Goal: Task Accomplishment & Management: Manage account settings

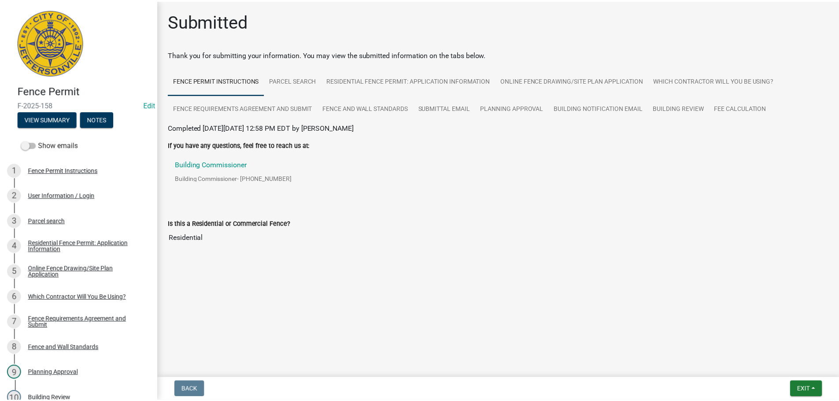
scroll to position [97, 0]
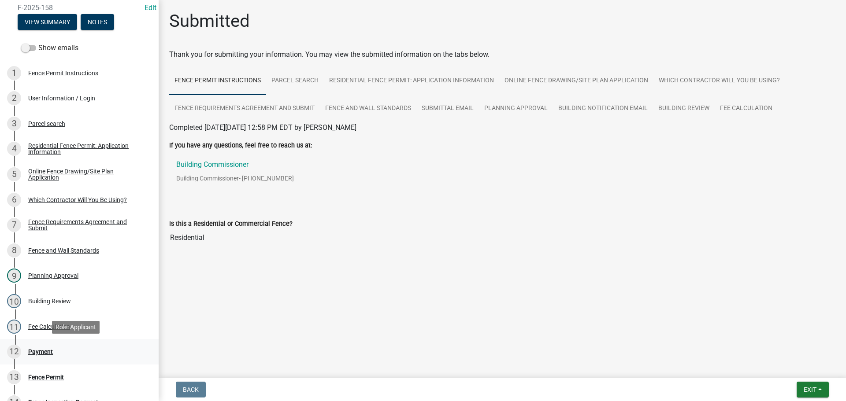
click at [45, 350] on div "Payment" at bounding box center [40, 352] width 25 height 6
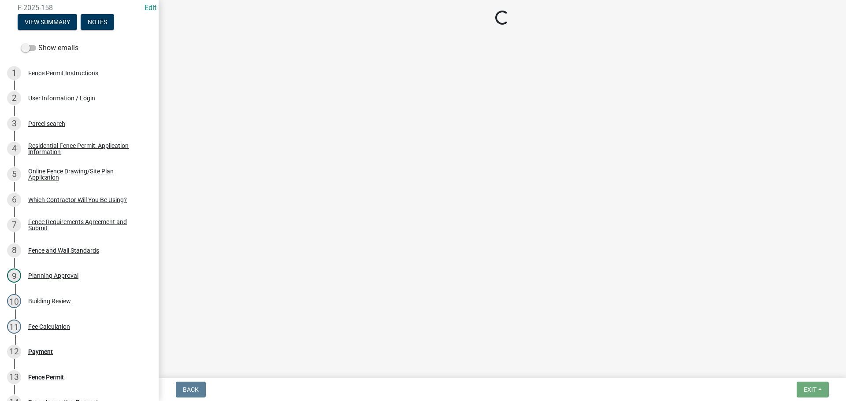
select select "3: 3"
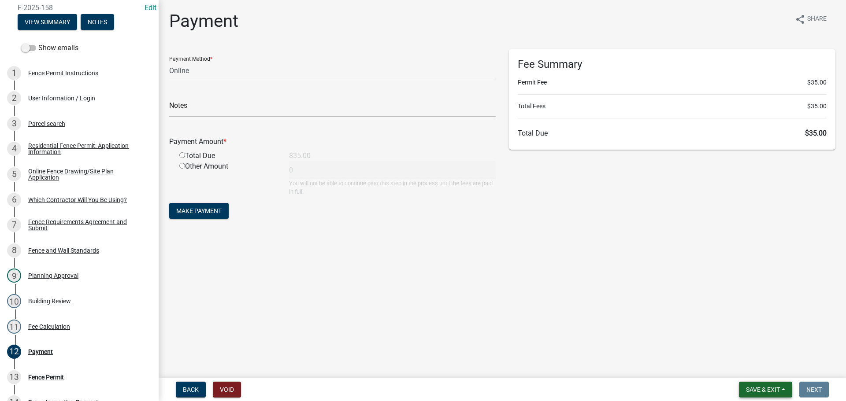
click at [758, 387] on span "Save & Exit" at bounding box center [763, 389] width 34 height 7
click at [758, 371] on button "Save & Exit" at bounding box center [756, 366] width 70 height 21
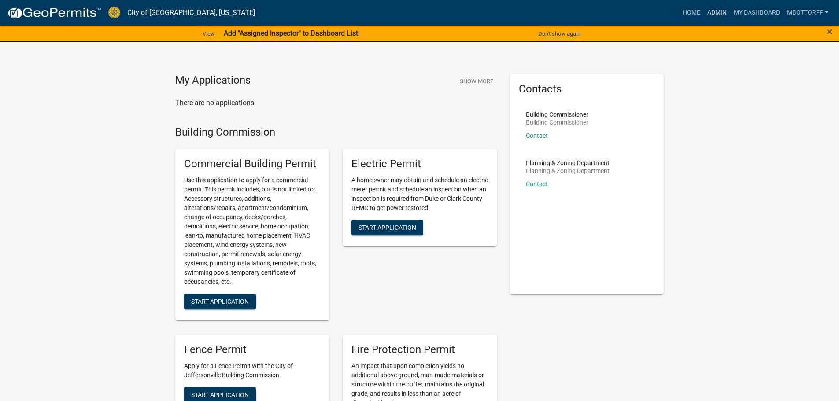
click at [716, 14] on link "Admin" at bounding box center [717, 12] width 26 height 17
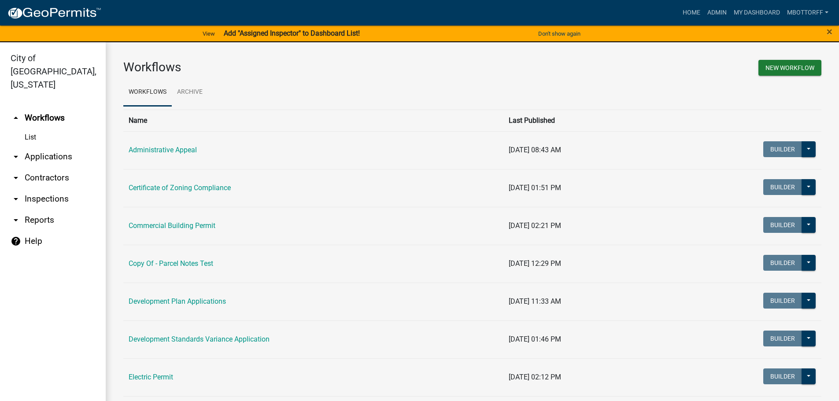
click at [40, 189] on link "arrow_drop_down Inspections" at bounding box center [53, 199] width 106 height 21
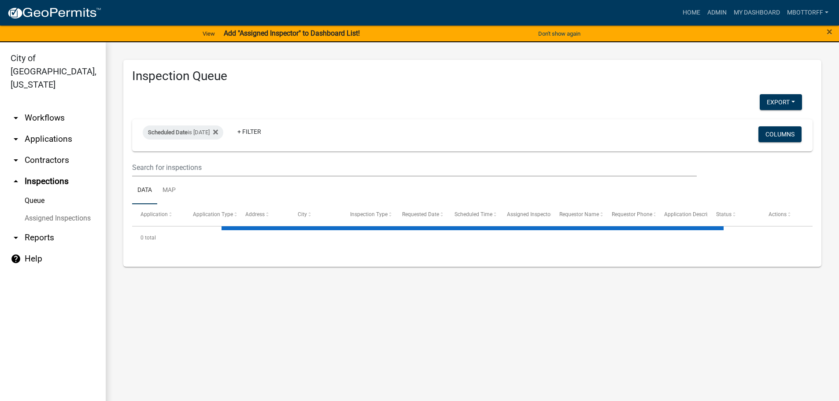
select select "3: 100"
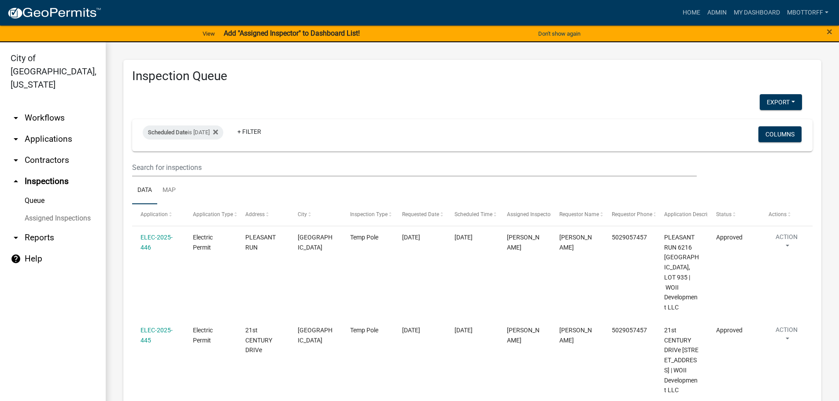
click at [41, 210] on link "Assigned Inspections" at bounding box center [53, 219] width 106 height 18
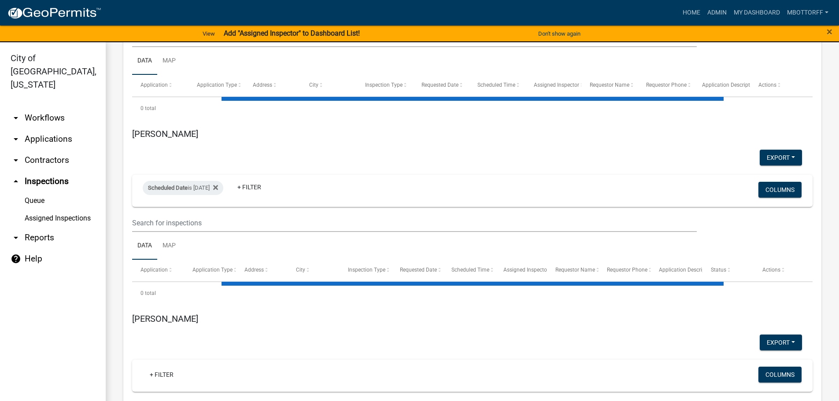
select select "3: 100"
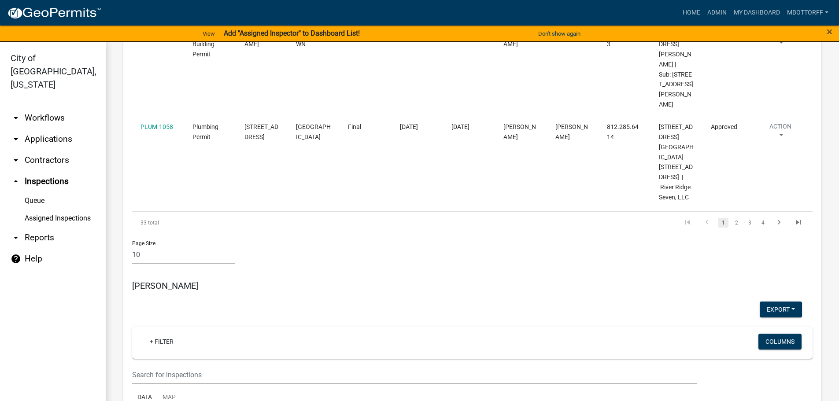
scroll to position [5159, 0]
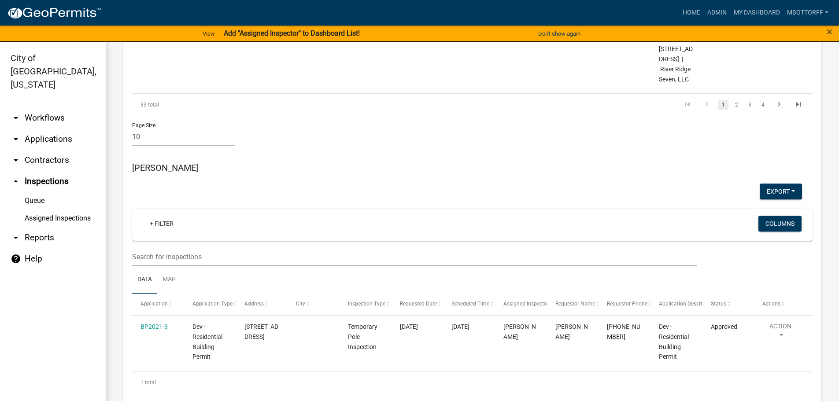
click at [217, 192] on input "[DATE]" at bounding box center [191, 191] width 62 height 18
type input "[DATE]"
select select "3: 100"
click at [193, 222] on button "Done" at bounding box center [191, 217] width 62 height 16
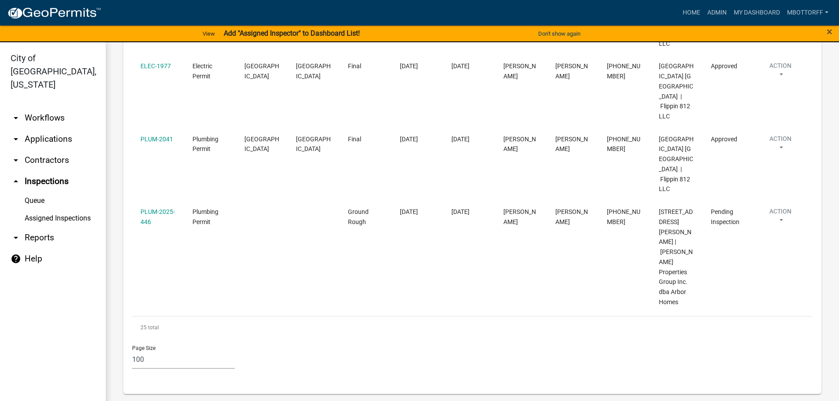
scroll to position [7537, 0]
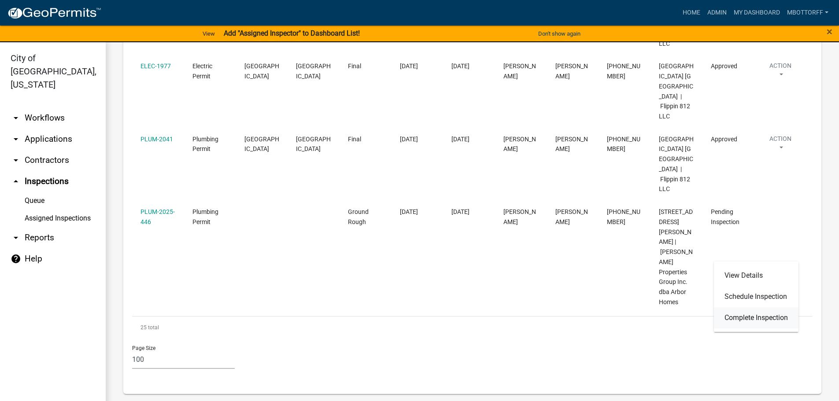
click at [754, 318] on link "Complete Inspection" at bounding box center [756, 317] width 85 height 21
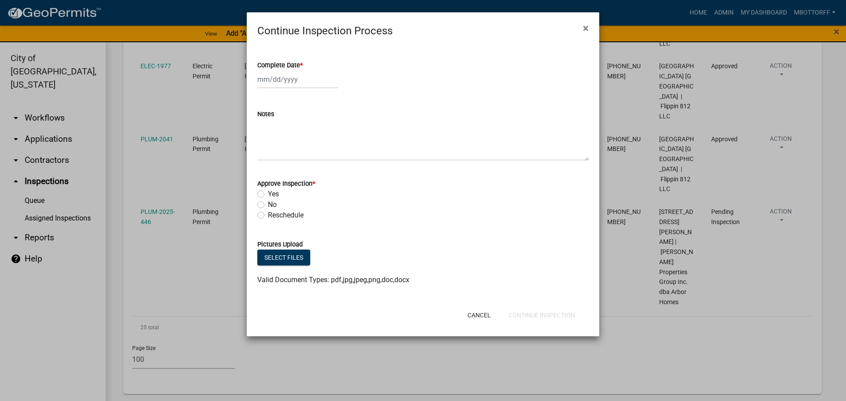
click at [277, 82] on div at bounding box center [297, 79] width 81 height 18
select select "8"
select select "2025"
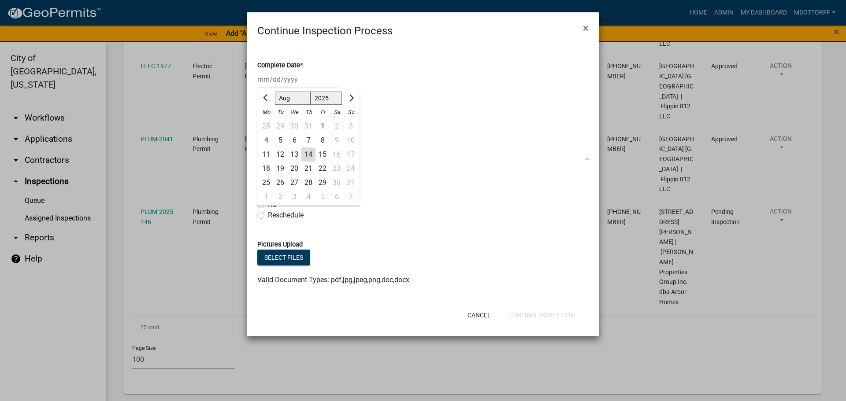
click at [311, 152] on div "14" at bounding box center [308, 155] width 14 height 14
type input "08/14/2025"
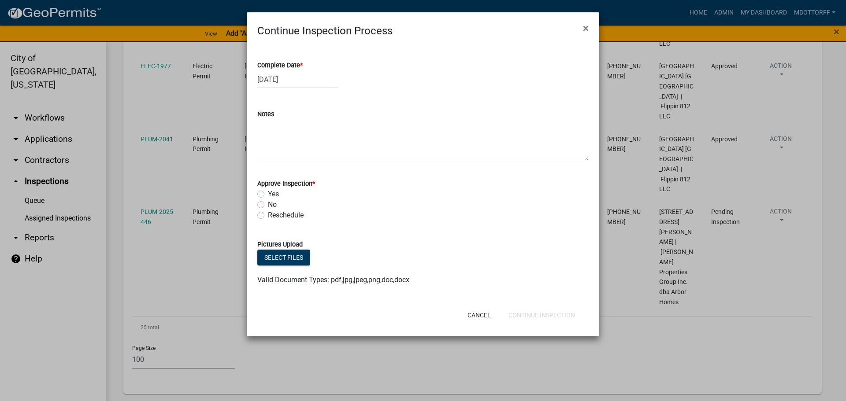
click at [268, 194] on label "Yes" at bounding box center [273, 194] width 11 height 11
click at [268, 194] on input "Yes" at bounding box center [271, 192] width 6 height 6
radio input "true"
click at [560, 316] on button "Continue Inspection" at bounding box center [541, 315] width 81 height 16
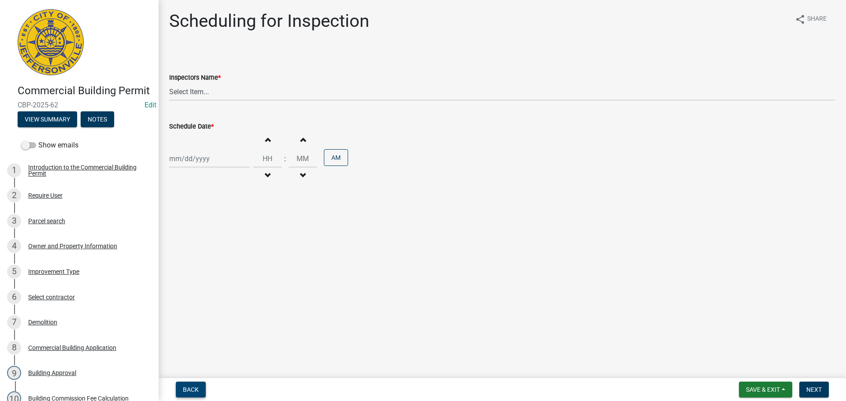
click at [189, 387] on span "Back" at bounding box center [191, 389] width 16 height 7
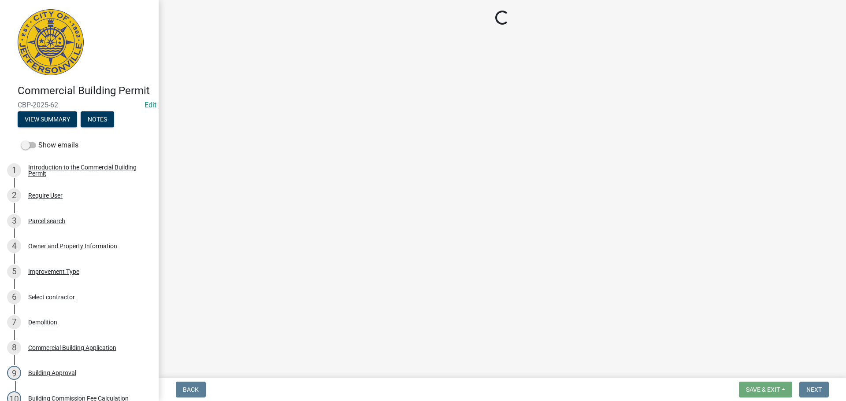
select select "8ea0f6e5-dde7-4881-a999-02519822ccbf"
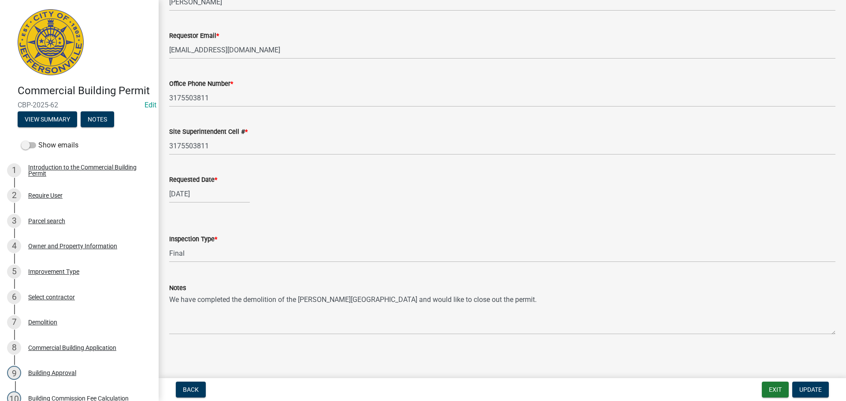
scroll to position [81, 0]
click at [811, 386] on span "Update" at bounding box center [810, 389] width 22 height 7
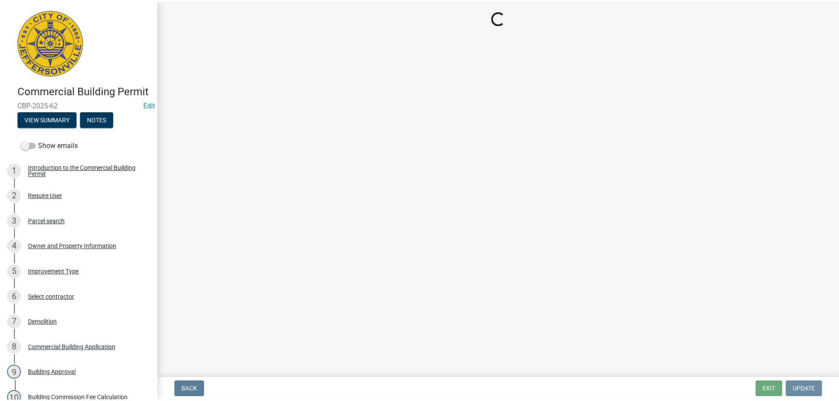
scroll to position [0, 0]
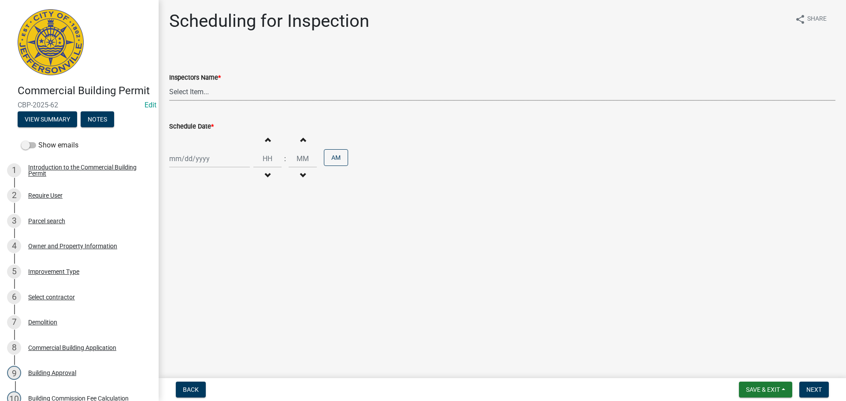
click at [185, 90] on select "Select Item... jramsey (Jeremy Ramsey) MaryFrey (Mary Frey) mkruer (Mike Kruer)…" at bounding box center [502, 92] width 666 height 18
select select "fdb3bcc6-ce93-4663-8a18-5c08884dd177"
click at [169, 83] on select "Select Item... jramsey (Jeremy Ramsey) MaryFrey (Mary Frey) mkruer (Mike Kruer)…" at bounding box center [502, 92] width 666 height 18
select select "8"
select select "2025"
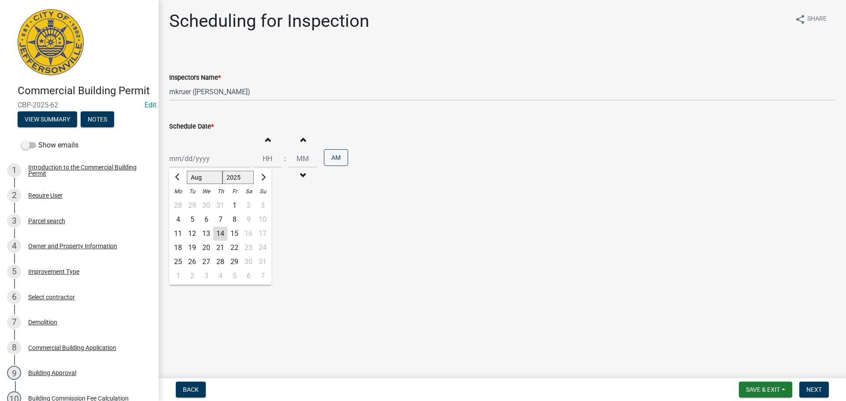
click at [185, 150] on div "Jan Feb Mar Apr May Jun Jul Aug Sep Oct Nov Dec 1525 1526 1527 1528 1529 1530 1…" at bounding box center [209, 159] width 81 height 18
click at [237, 231] on div "15" at bounding box center [234, 234] width 14 height 14
type input "[DATE]"
click at [816, 392] on span "Next" at bounding box center [813, 389] width 15 height 7
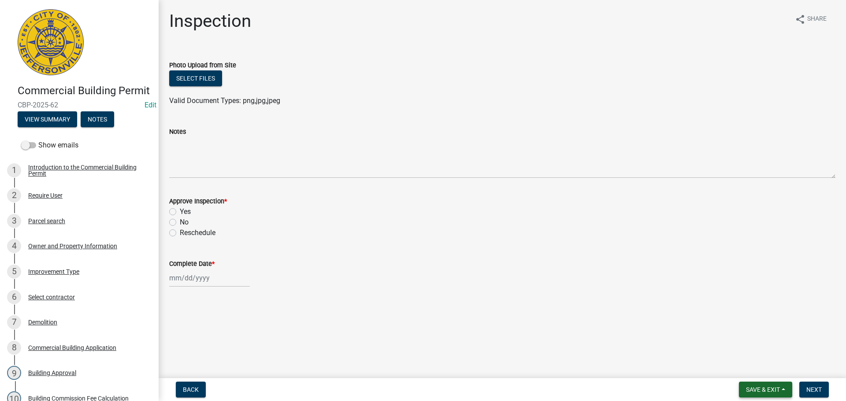
click at [758, 386] on span "Save & Exit" at bounding box center [763, 389] width 34 height 7
click at [755, 365] on button "Save & Exit" at bounding box center [756, 366] width 70 height 21
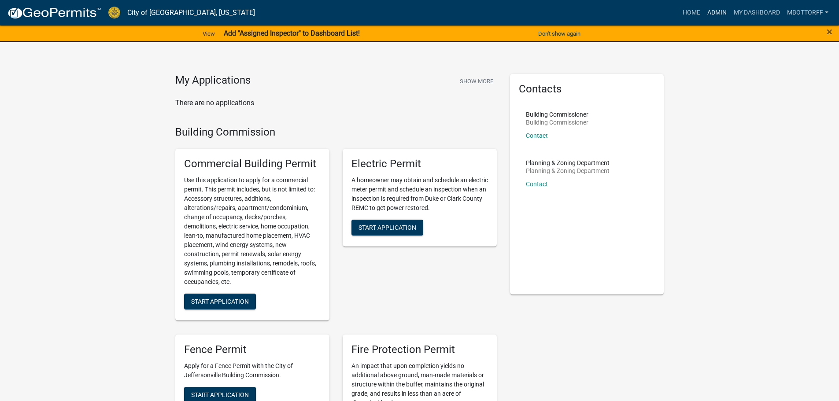
click at [717, 14] on link "Admin" at bounding box center [717, 12] width 26 height 17
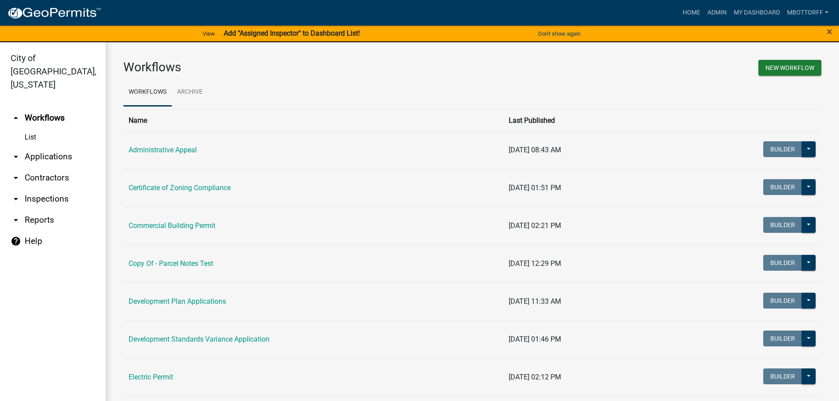
click at [43, 146] on link "arrow_drop_down Applications" at bounding box center [53, 156] width 106 height 21
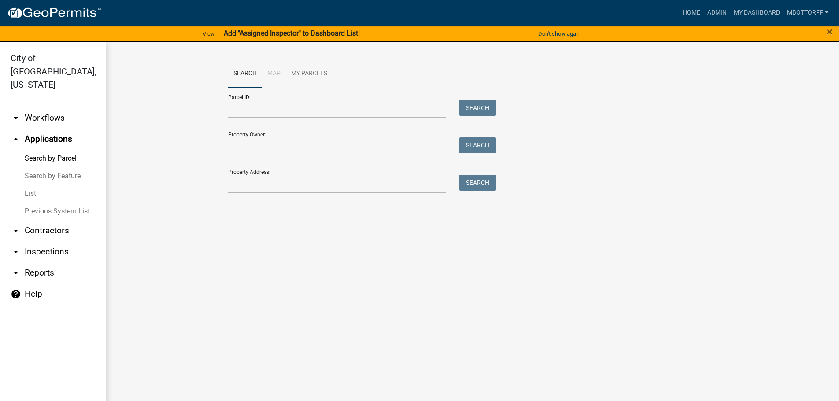
click at [30, 185] on link "List" at bounding box center [53, 194] width 106 height 18
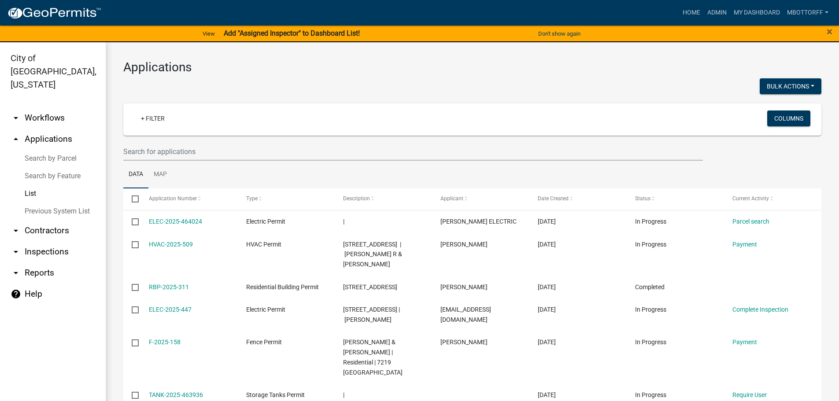
click at [42, 107] on link "arrow_drop_down Workflows" at bounding box center [53, 117] width 106 height 21
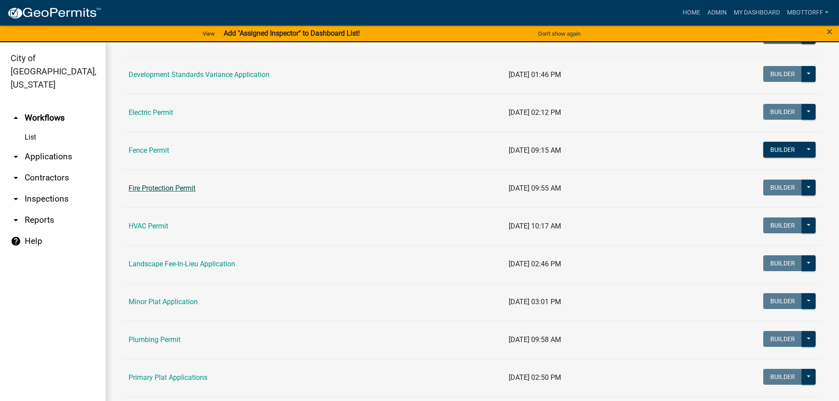
scroll to position [264, 0]
click at [153, 226] on link "HVAC Permit" at bounding box center [149, 226] width 40 height 8
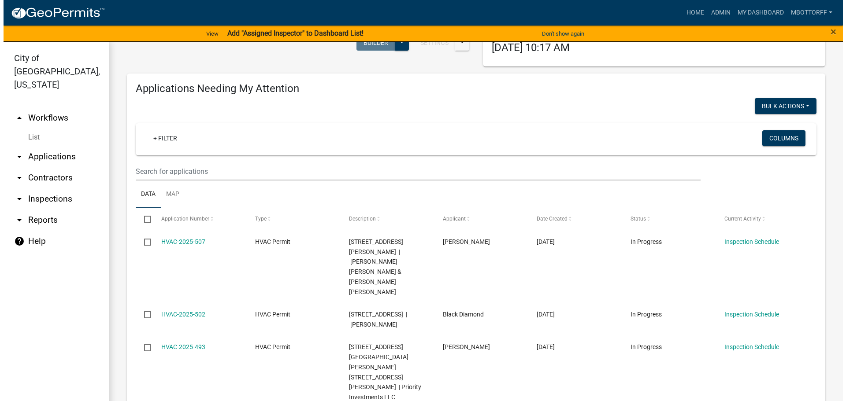
scroll to position [88, 0]
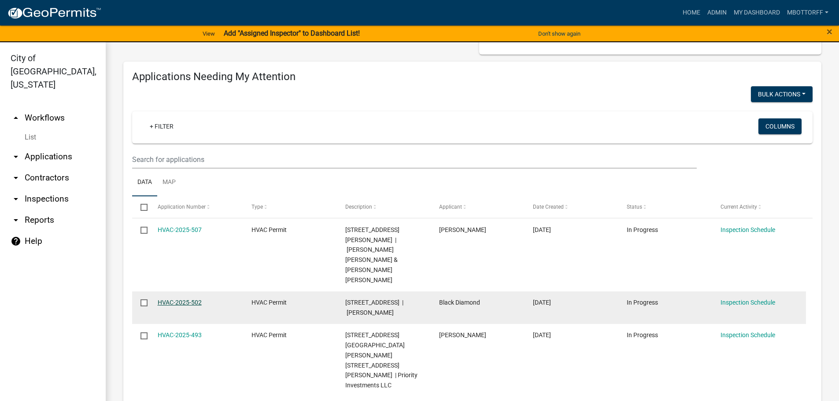
click at [165, 299] on link "HVAC-2025-502" at bounding box center [180, 302] width 44 height 7
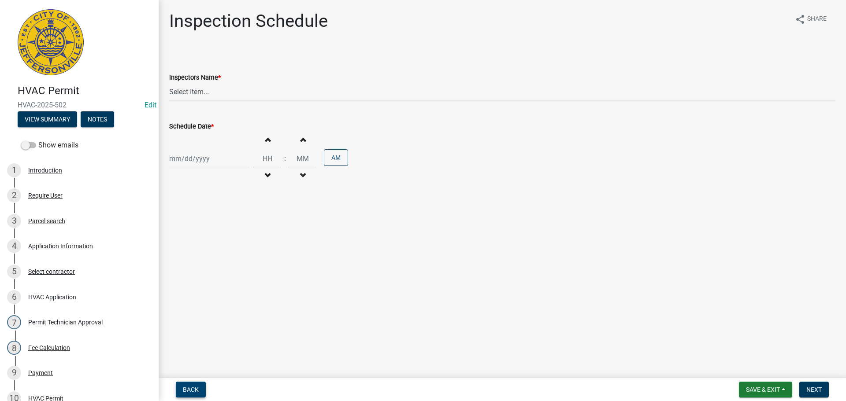
click at [195, 392] on span "Back" at bounding box center [191, 389] width 16 height 7
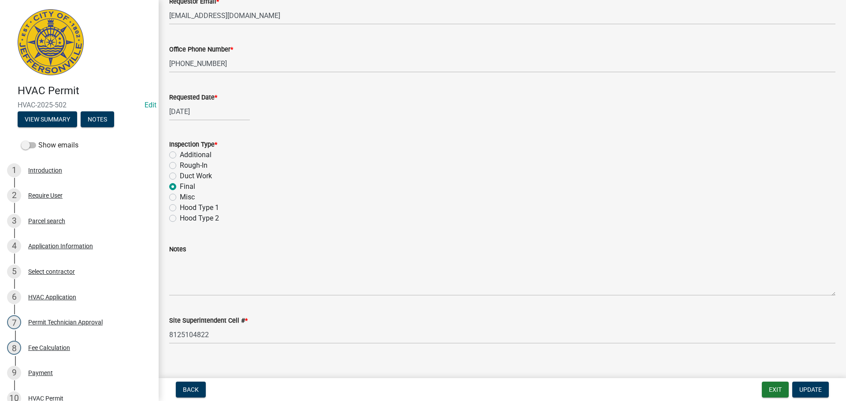
scroll to position [124, 0]
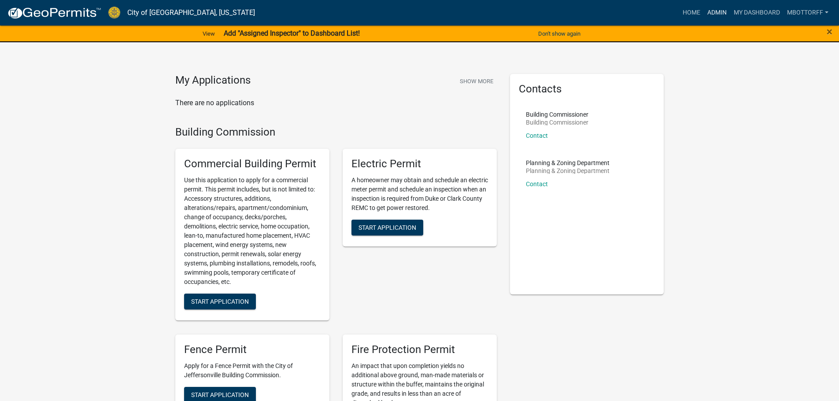
click at [709, 13] on link "Admin" at bounding box center [717, 12] width 26 height 17
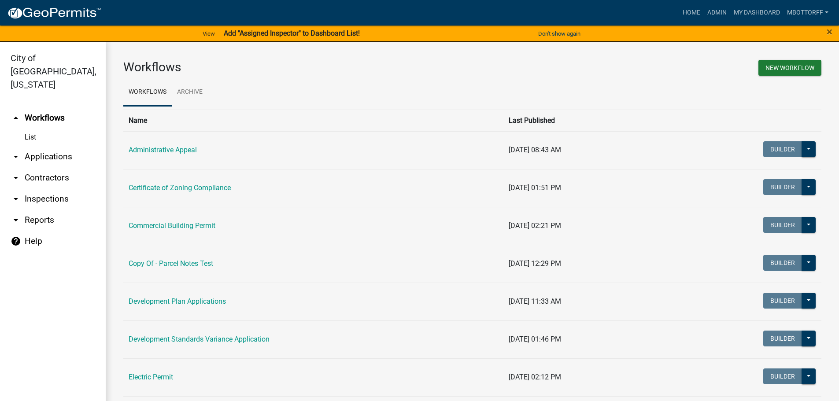
click at [30, 146] on link "arrow_drop_down Applications" at bounding box center [53, 156] width 106 height 21
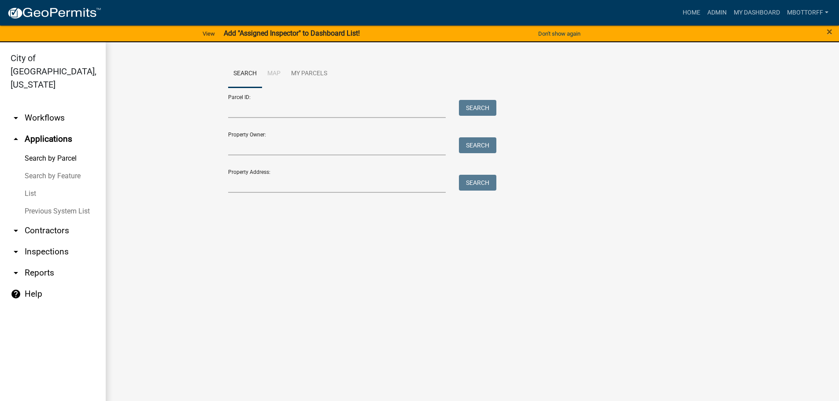
click at [42, 241] on link "arrow_drop_down Inspections" at bounding box center [53, 251] width 106 height 21
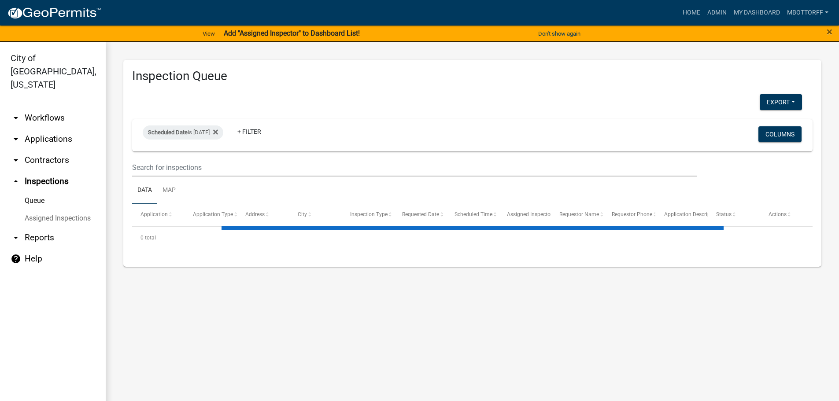
select select "3: 100"
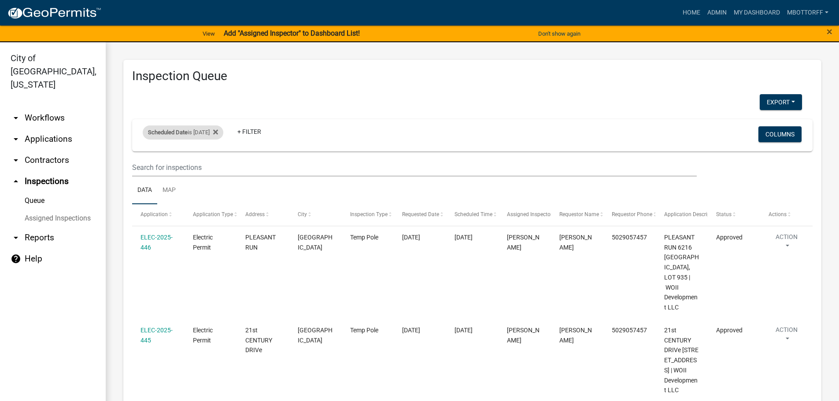
click at [215, 132] on div "Scheduled Date is [DATE]" at bounding box center [183, 133] width 81 height 14
click at [218, 164] on input "[DATE]" at bounding box center [191, 165] width 62 height 18
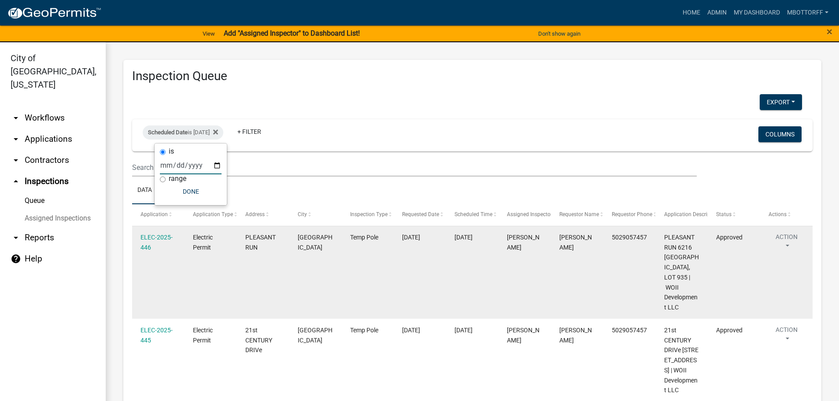
type input "[DATE]"
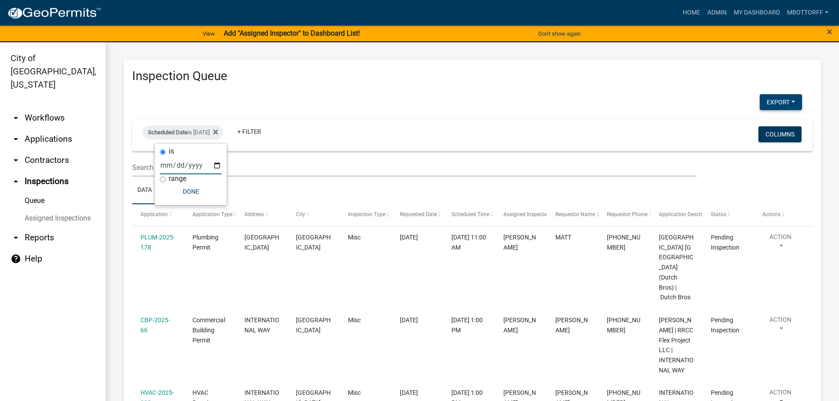
click at [776, 100] on button "Export" at bounding box center [781, 102] width 42 height 16
click at [762, 123] on button "Excel Format (.xlsx)" at bounding box center [761, 125] width 82 height 21
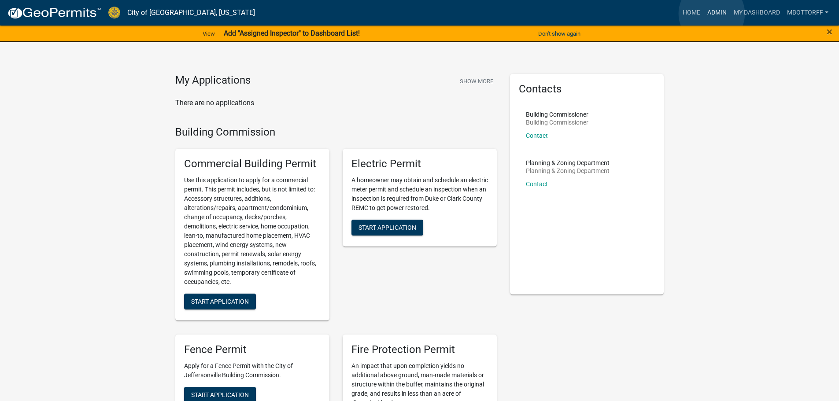
click at [712, 14] on link "Admin" at bounding box center [717, 12] width 26 height 17
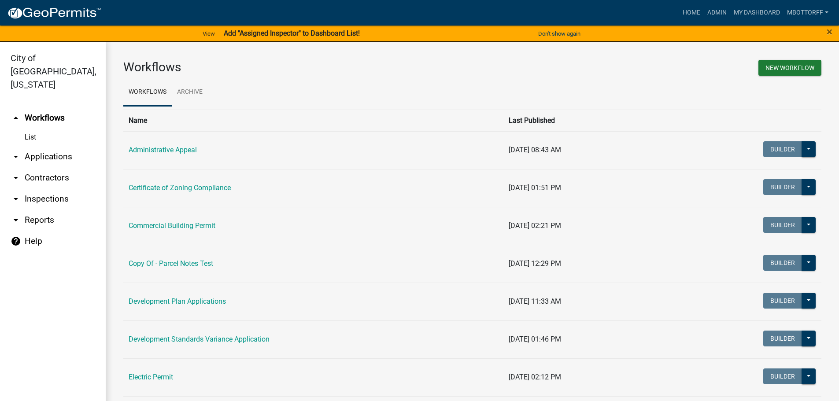
click at [46, 146] on link "arrow_drop_down Applications" at bounding box center [53, 156] width 106 height 21
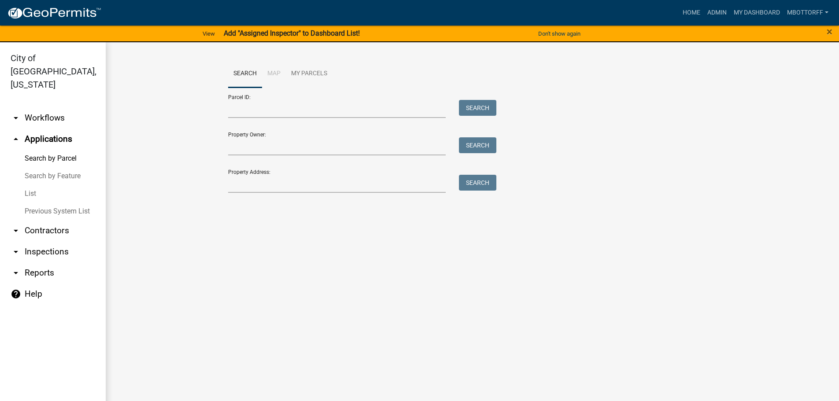
click at [32, 185] on link "List" at bounding box center [53, 194] width 106 height 18
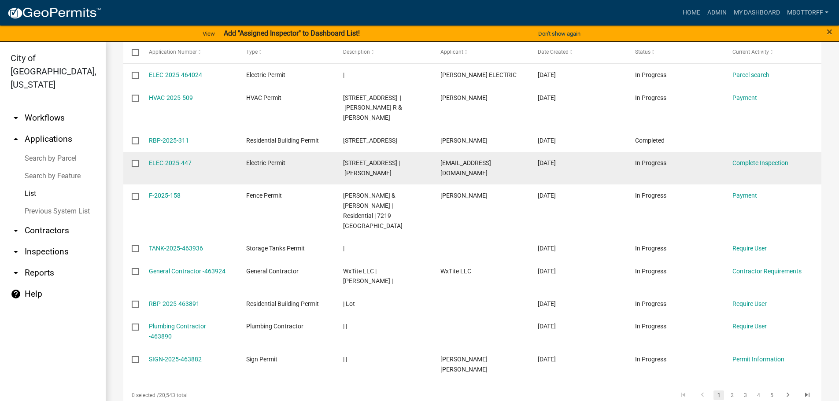
scroll to position [88, 0]
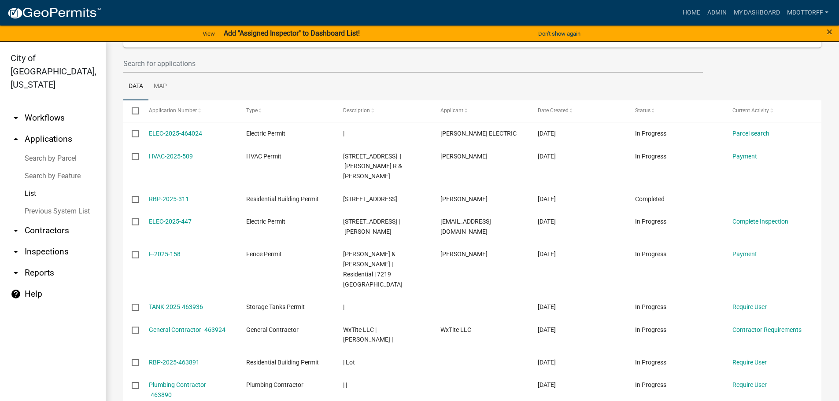
click at [44, 107] on link "arrow_drop_down Workflows" at bounding box center [53, 117] width 106 height 21
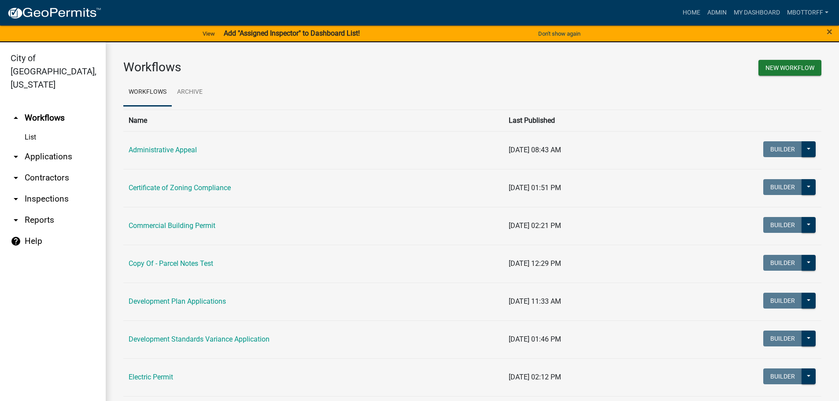
drag, startPoint x: 32, startPoint y: 123, endPoint x: 166, endPoint y: 141, distance: 135.2
click at [33, 129] on link "List" at bounding box center [53, 138] width 106 height 18
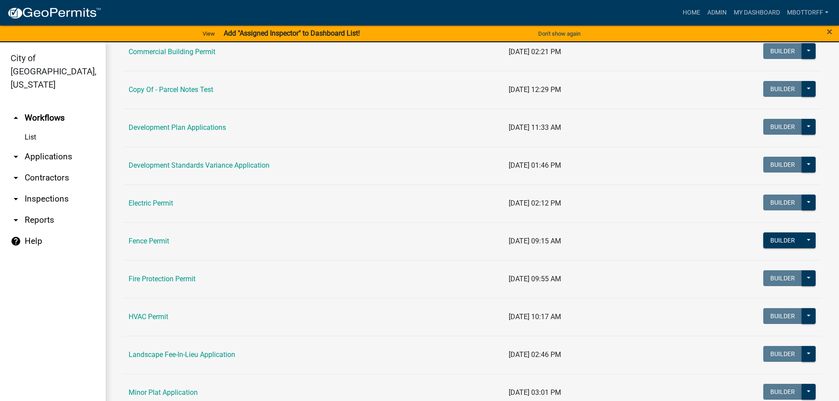
scroll to position [220, 0]
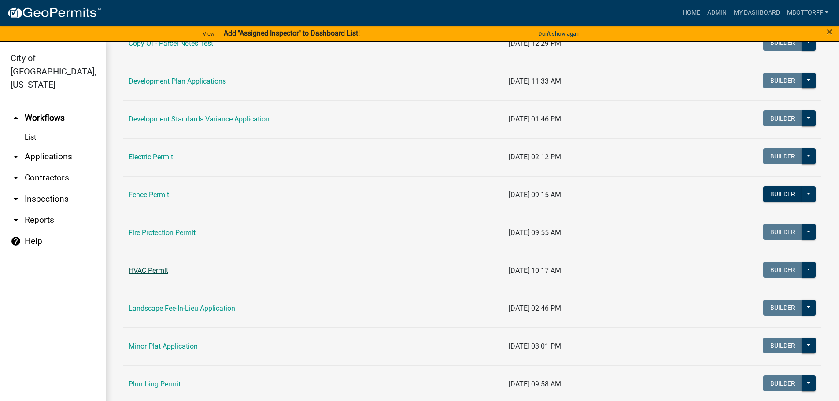
click at [154, 273] on link "HVAC Permit" at bounding box center [149, 270] width 40 height 8
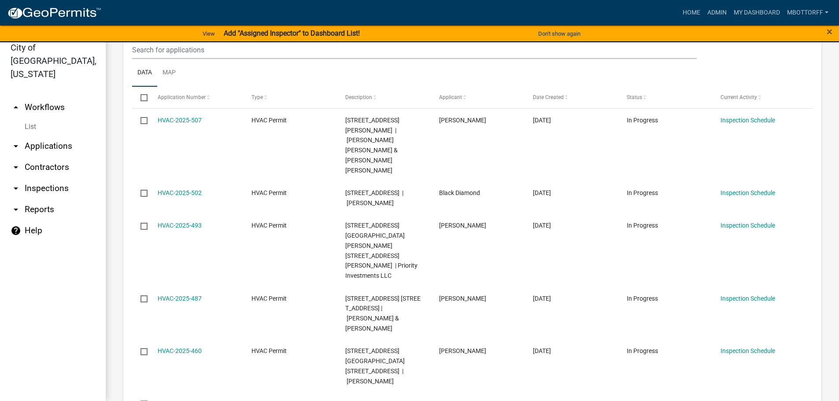
scroll to position [147, 0]
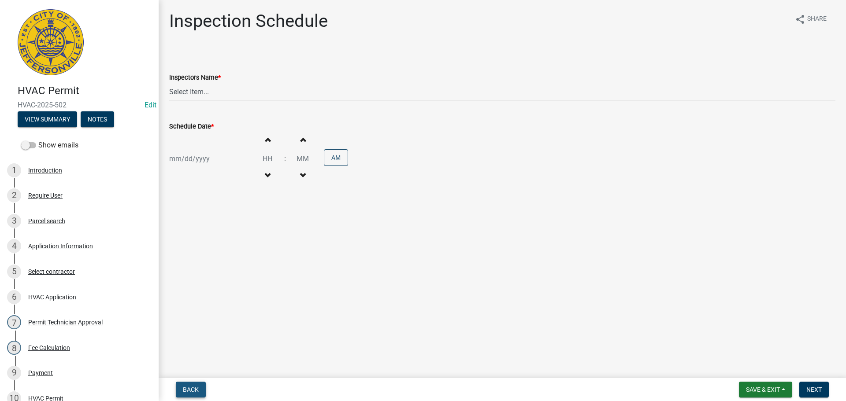
click at [183, 388] on span "Back" at bounding box center [191, 389] width 16 height 7
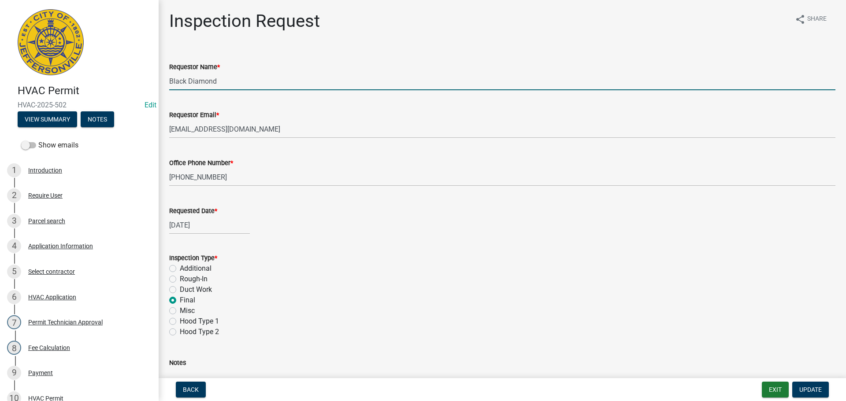
drag, startPoint x: 220, startPoint y: 84, endPoint x: 67, endPoint y: 82, distance: 153.3
click at [76, 83] on div "HVAC Permit HVAC-2025-502 Edit View Summary Notes Show emails 1 Introduction 2 …" at bounding box center [423, 200] width 846 height 401
type input "[PERSON_NAME]"
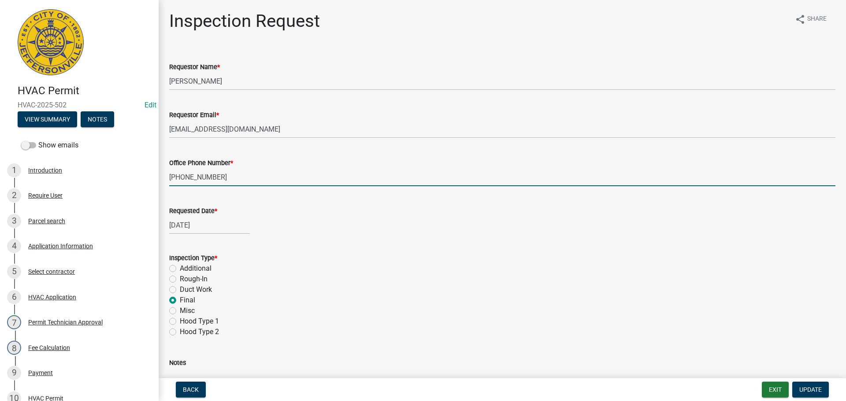
drag, startPoint x: 237, startPoint y: 183, endPoint x: 1, endPoint y: 154, distance: 237.4
click at [70, 164] on div "HVAC Permit HVAC-2025-502 Edit View Summary Notes Show emails 1 Introduction 2 …" at bounding box center [423, 200] width 846 height 401
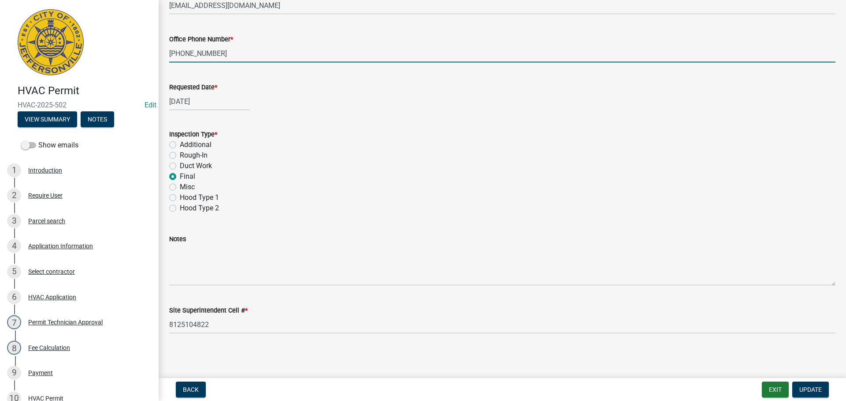
scroll to position [124, 0]
type input "231-425-6651"
click at [808, 388] on span "Update" at bounding box center [810, 389] width 22 height 7
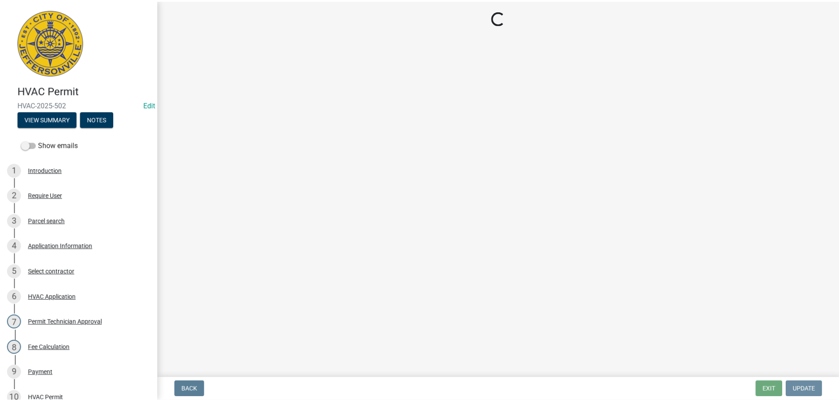
scroll to position [0, 0]
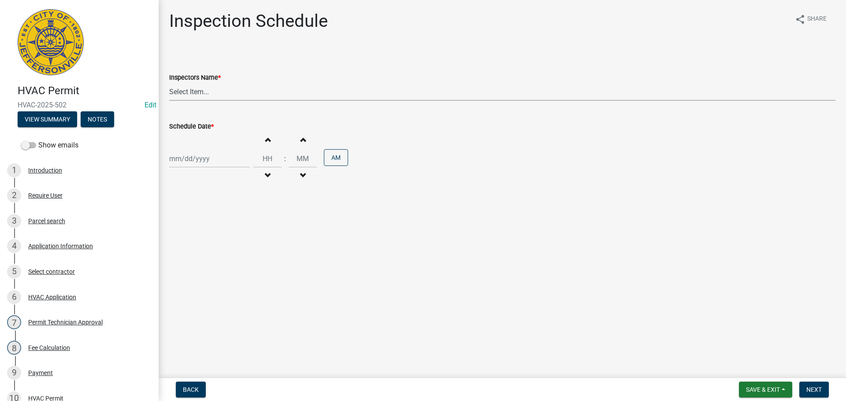
click at [186, 91] on select "Select Item... jramsey (Jeremy Ramsey) MaryFrey (Mary Frey) mkruer (Mike Kruer)…" at bounding box center [502, 92] width 666 height 18
select select "13c97fbc-c819-4cee-844a-0db3d3c4db95"
click at [169, 83] on select "Select Item... jramsey (Jeremy Ramsey) MaryFrey (Mary Frey) mkruer (Mike Kruer)…" at bounding box center [502, 92] width 666 height 18
select select "8"
select select "2025"
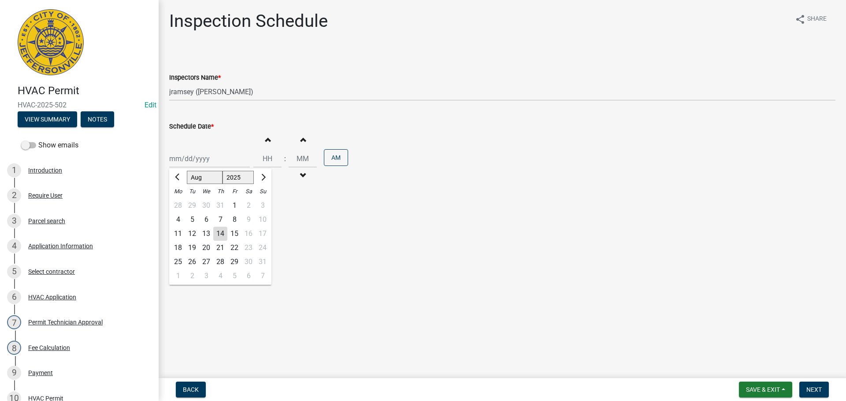
drag, startPoint x: 184, startPoint y: 153, endPoint x: 183, endPoint y: 169, distance: 15.9
click at [184, 155] on div "Jan Feb Mar Apr May Jun Jul Aug Sep Oct Nov Dec 1525 1526 1527 1528 1529 1530 1…" at bounding box center [209, 159] width 81 height 18
click at [207, 262] on div "27" at bounding box center [206, 262] width 14 height 14
type input "08/27/2025"
click at [266, 159] on input "Hours" at bounding box center [267, 159] width 28 height 18
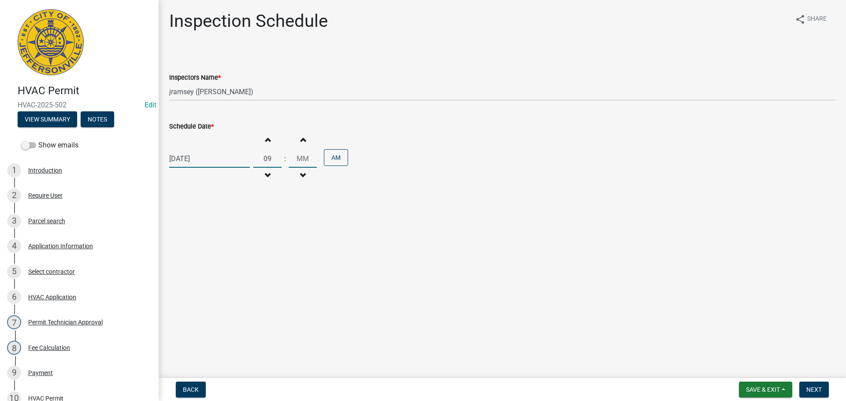
type input "09"
type input "30"
click at [808, 391] on span "Next" at bounding box center [813, 389] width 15 height 7
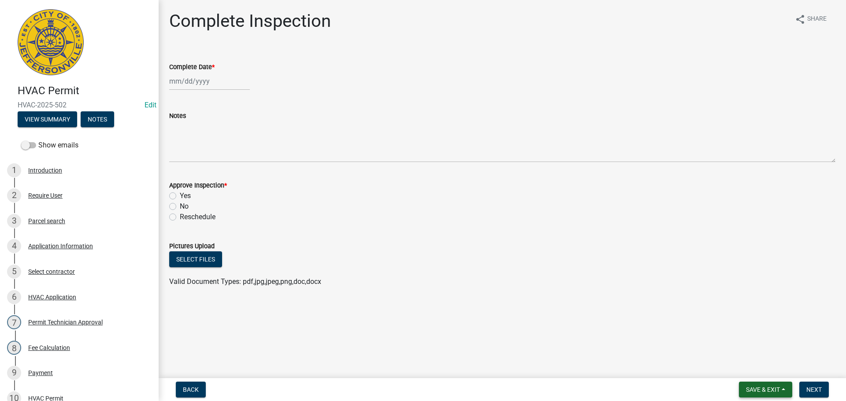
click at [766, 388] on span "Save & Exit" at bounding box center [763, 389] width 34 height 7
click at [755, 366] on button "Save & Exit" at bounding box center [756, 366] width 70 height 21
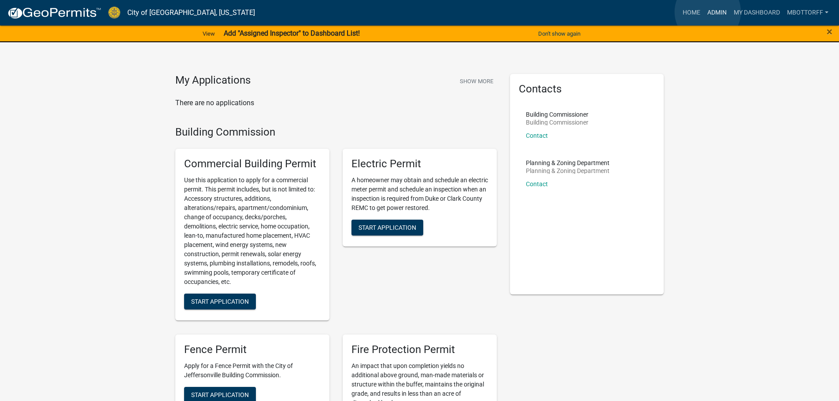
click at [708, 12] on link "Admin" at bounding box center [717, 12] width 26 height 17
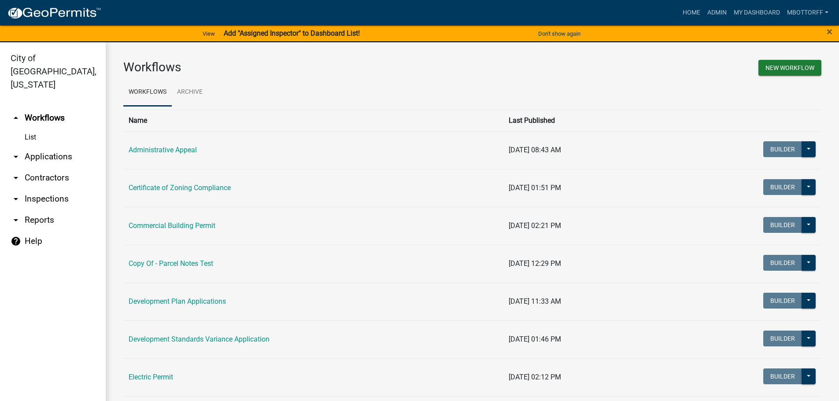
click at [46, 189] on link "arrow_drop_down Inspections" at bounding box center [53, 199] width 106 height 21
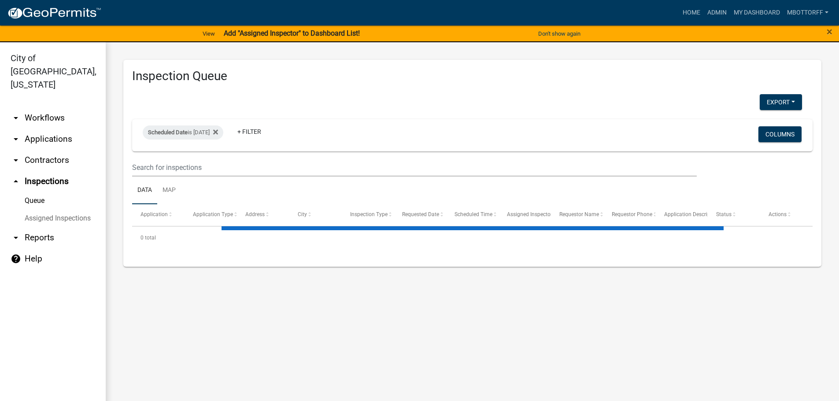
select select "3: 100"
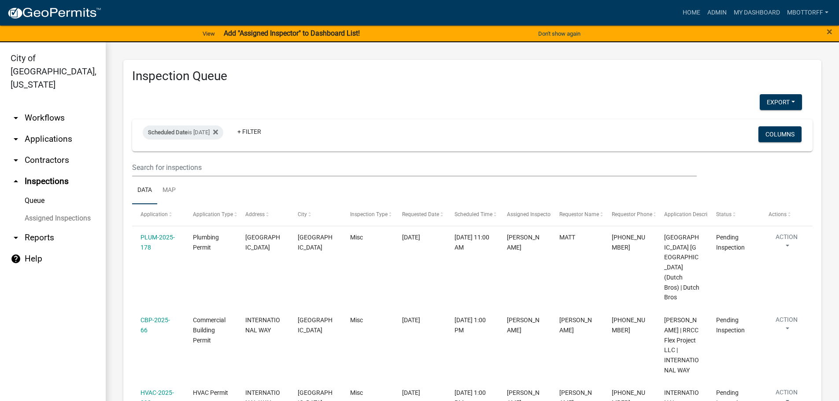
click at [59, 210] on link "Assigned Inspections" at bounding box center [53, 219] width 106 height 18
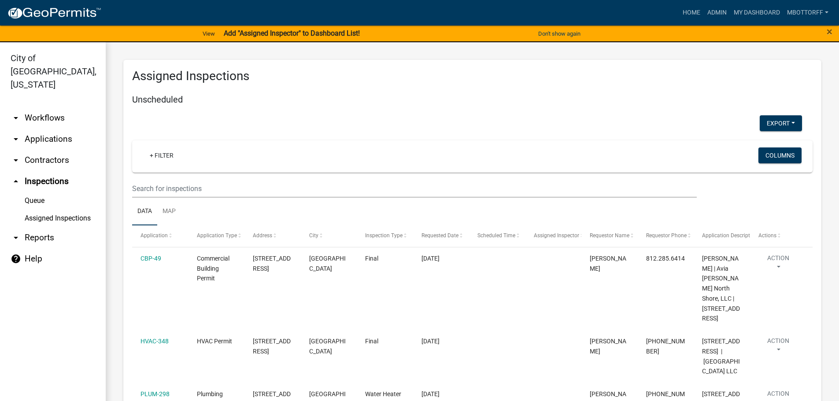
select select "3: 100"
click at [71, 210] on link "Assigned Inspections" at bounding box center [53, 219] width 106 height 18
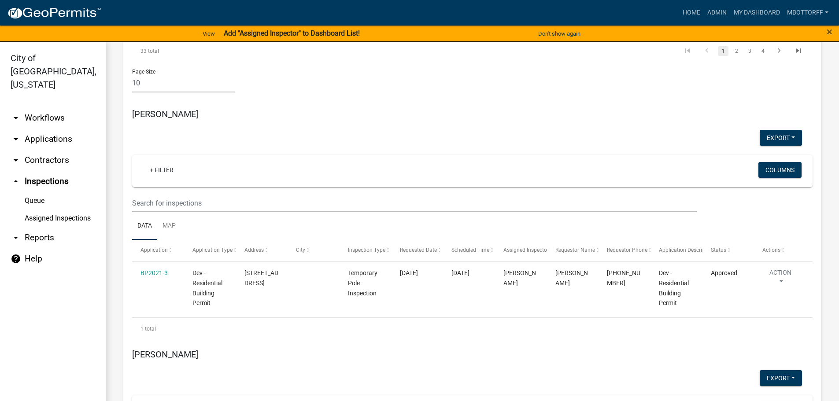
scroll to position [5241, 0]
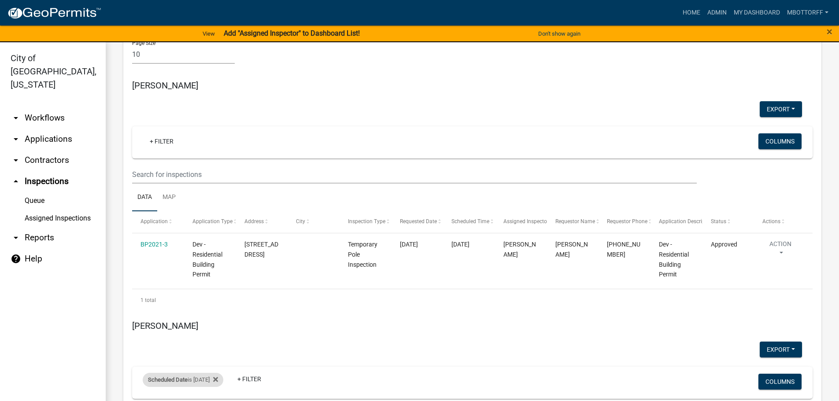
click at [204, 373] on div "Scheduled Date is [DATE]" at bounding box center [183, 380] width 81 height 14
click at [221, 108] on input "[DATE]" at bounding box center [191, 109] width 62 height 18
type input "[DATE]"
